Goal: Information Seeking & Learning: Check status

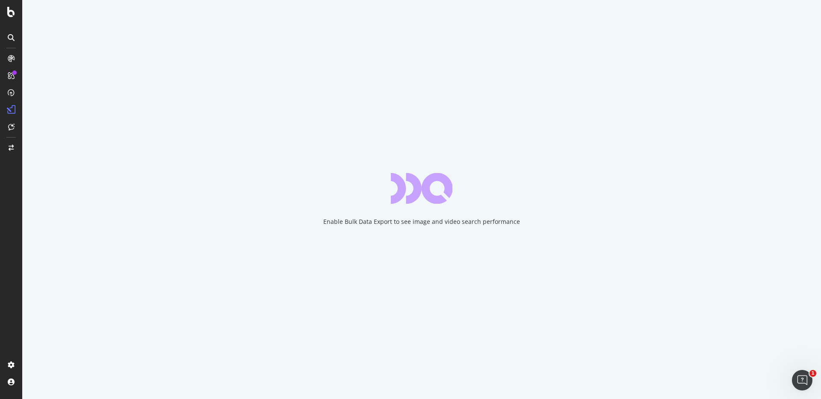
click at [352, 219] on div "Enable Bulk Data Export to see image and video search performance" at bounding box center [421, 222] width 197 height 9
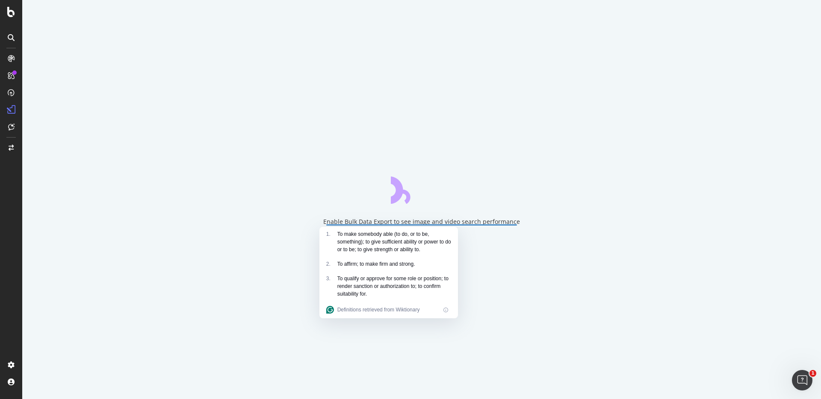
click at [382, 220] on div "Enable Bulk Data Export to see image and video search performance" at bounding box center [421, 222] width 197 height 9
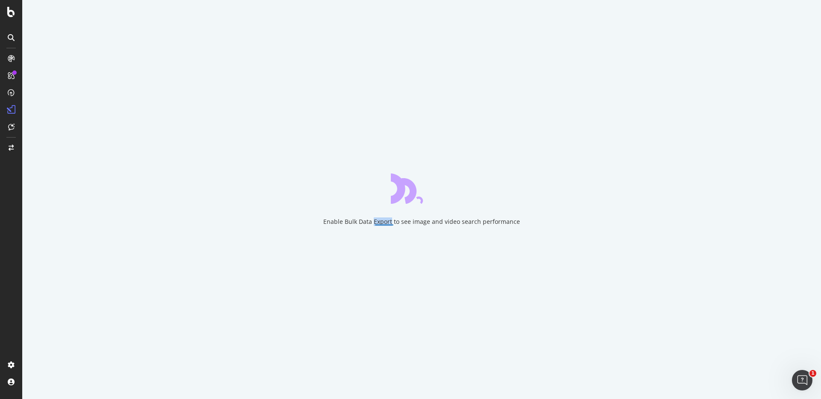
click at [382, 220] on div "Enable Bulk Data Export to see image and video search performance" at bounding box center [421, 222] width 197 height 9
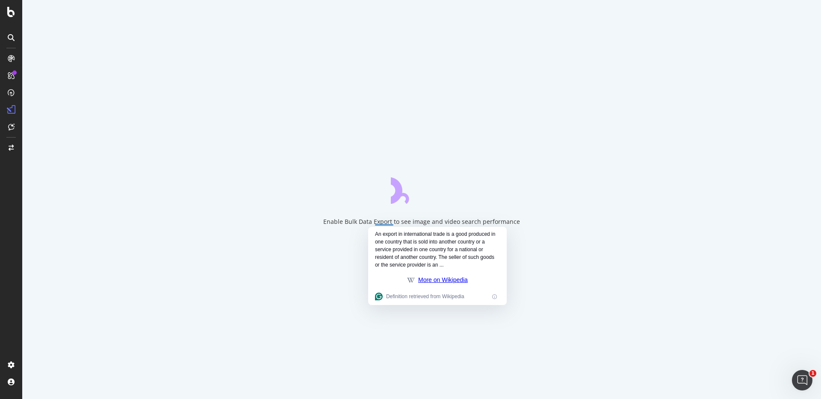
click at [380, 222] on div "Enable Bulk Data Export to see image and video search performance" at bounding box center [421, 222] width 197 height 9
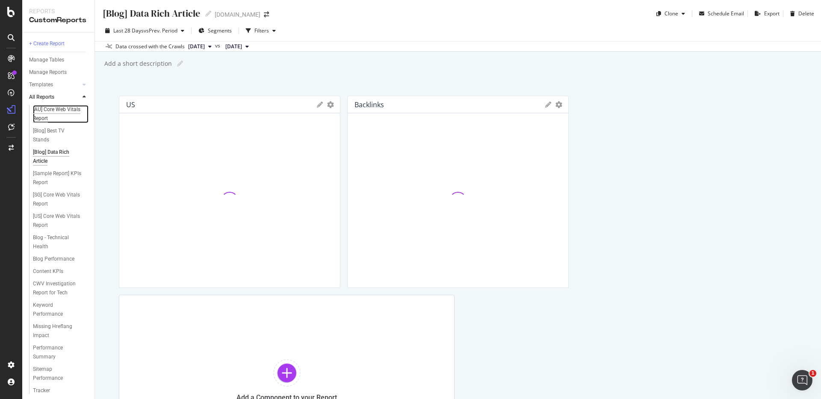
click at [47, 113] on div "[AU] Core Web Vitals Report" at bounding box center [57, 114] width 49 height 18
